Goal: Use online tool/utility: Utilize a website feature to perform a specific function

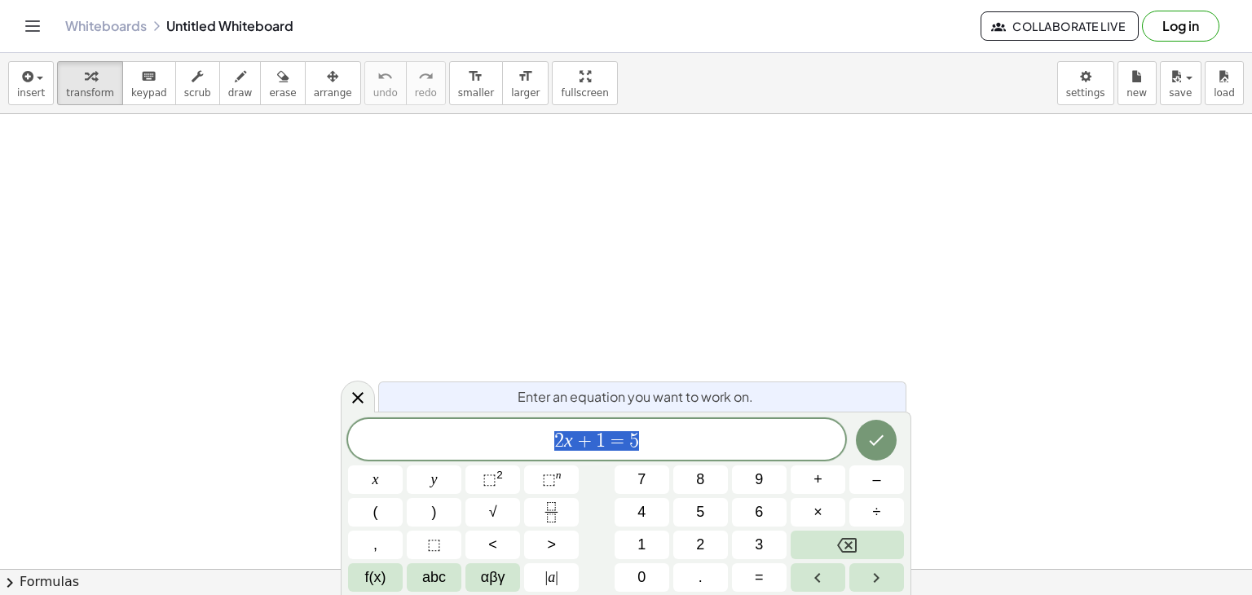
scroll to position [168, 0]
click at [602, 427] on div "2 x + 1 ​ = 5" at bounding box center [596, 439] width 497 height 41
click at [643, 432] on span "2 x + 1 = 5 ​" at bounding box center [596, 440] width 497 height 23
click at [379, 516] on button "(" at bounding box center [375, 512] width 55 height 29
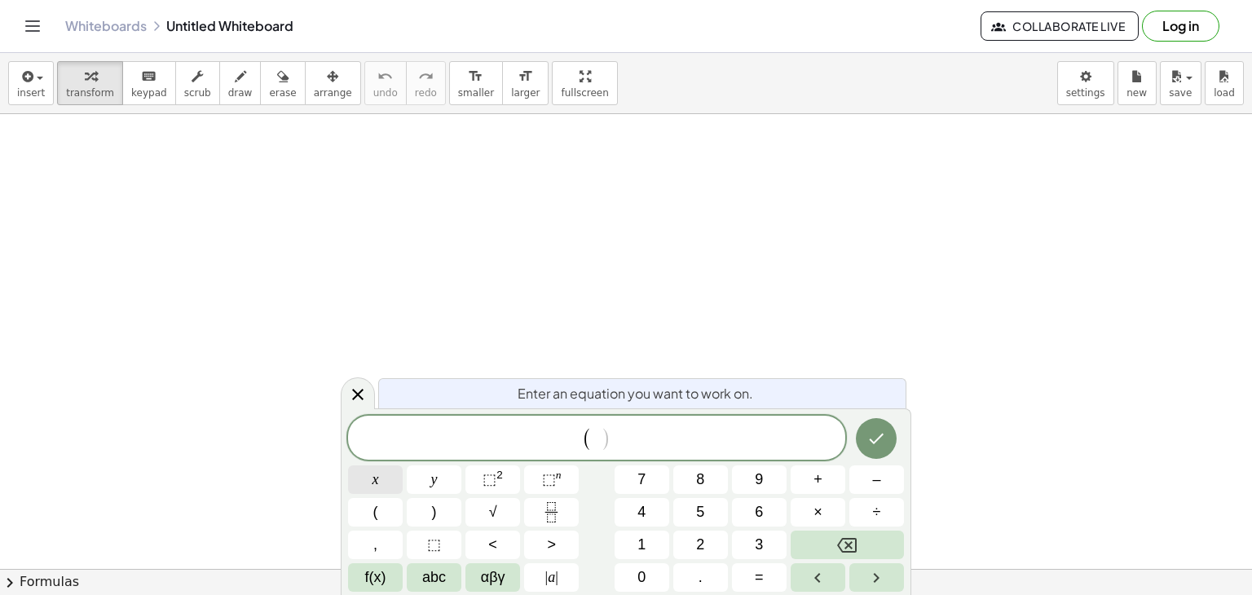
click at [384, 487] on button "x" at bounding box center [375, 479] width 55 height 29
click at [872, 479] on span "–" at bounding box center [876, 480] width 8 height 22
click at [645, 478] on button "7" at bounding box center [641, 479] width 55 height 29
click at [434, 504] on span ")" at bounding box center [434, 512] width 5 height 22
click at [483, 478] on span "⬚" at bounding box center [489, 479] width 14 height 16
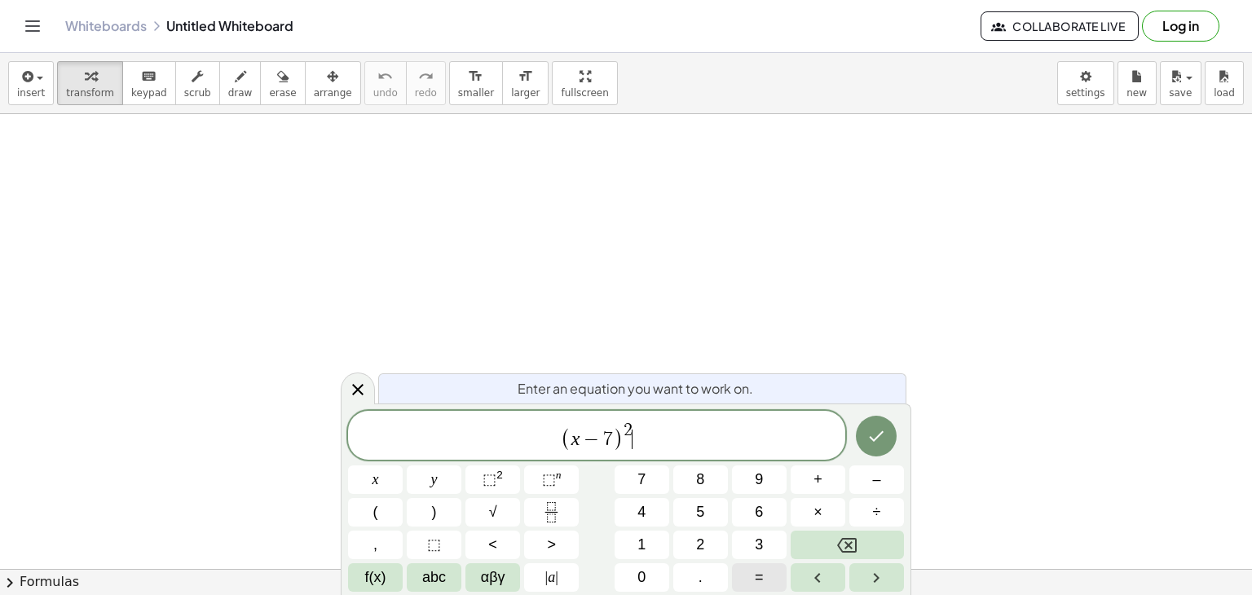
click at [766, 579] on button "=" at bounding box center [759, 577] width 55 height 29
click at [831, 541] on button "Backspace" at bounding box center [846, 545] width 113 height 29
click at [876, 434] on icon "Done" at bounding box center [876, 436] width 20 height 20
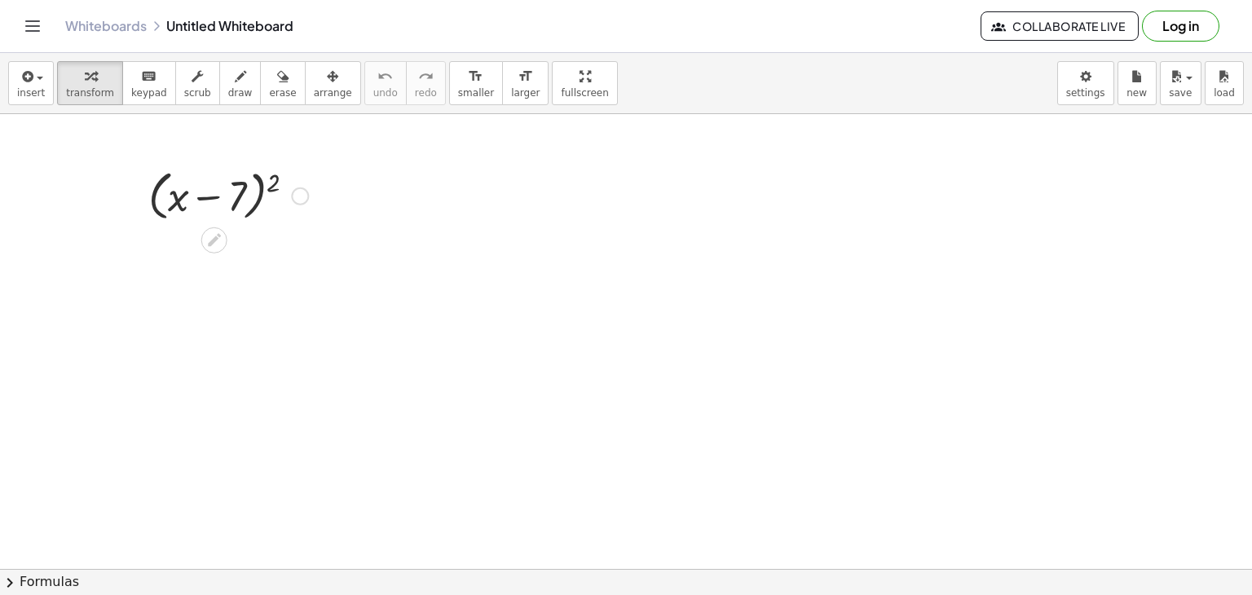
click at [235, 181] on div at bounding box center [228, 195] width 176 height 62
